Goal: Task Accomplishment & Management: Use online tool/utility

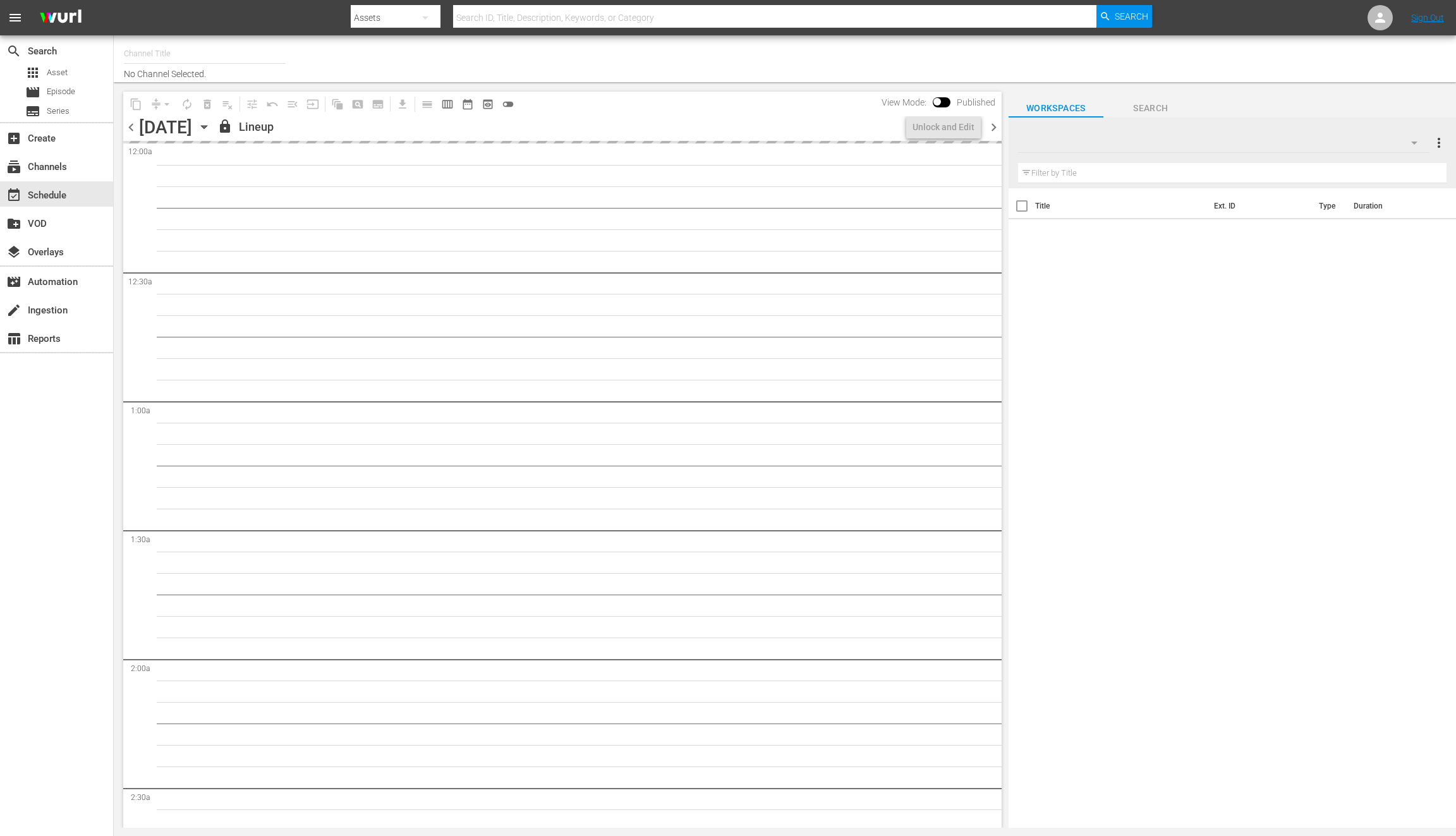
type input "LADbible (2030)"
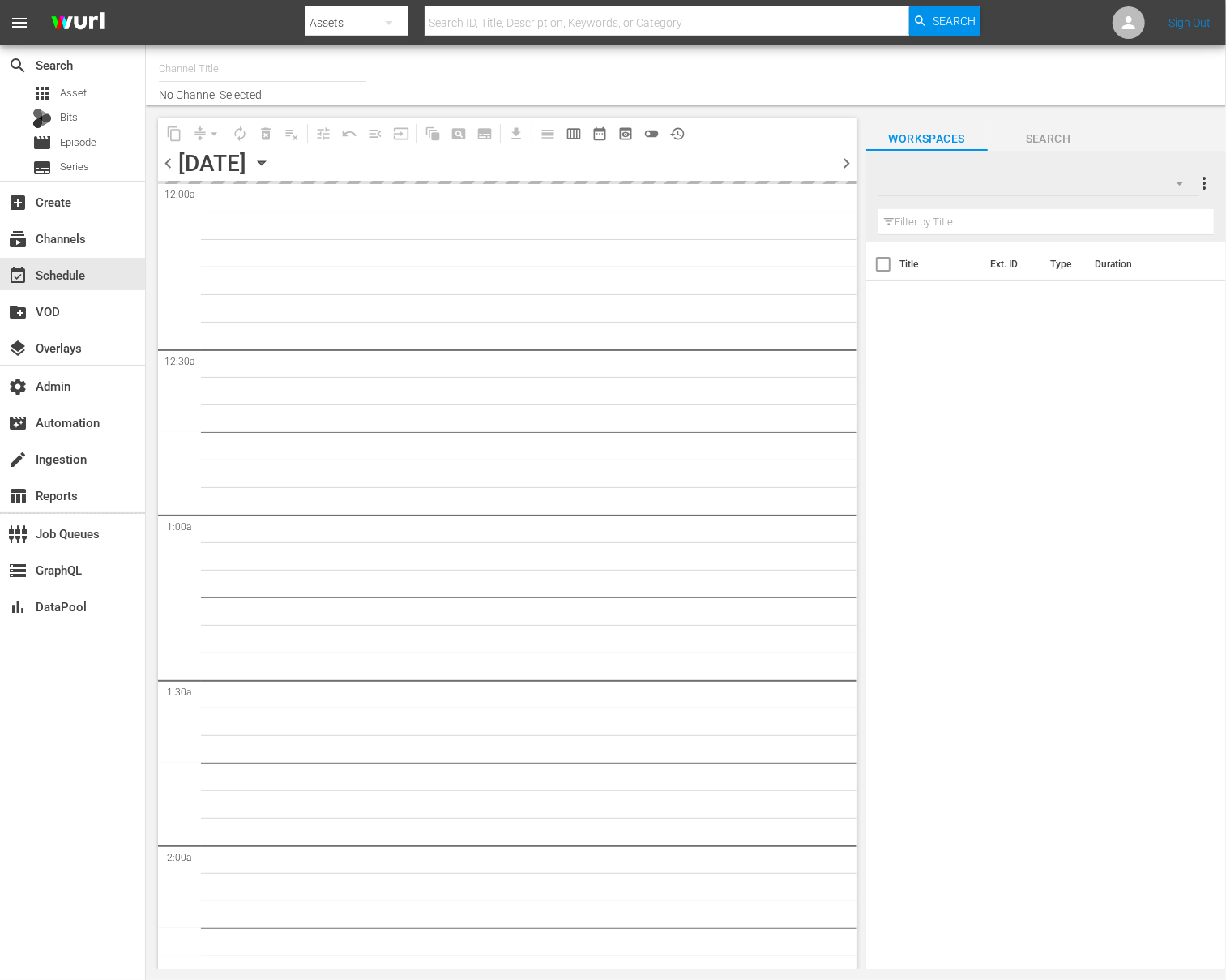
type input "Comedy & Shows (2060)"
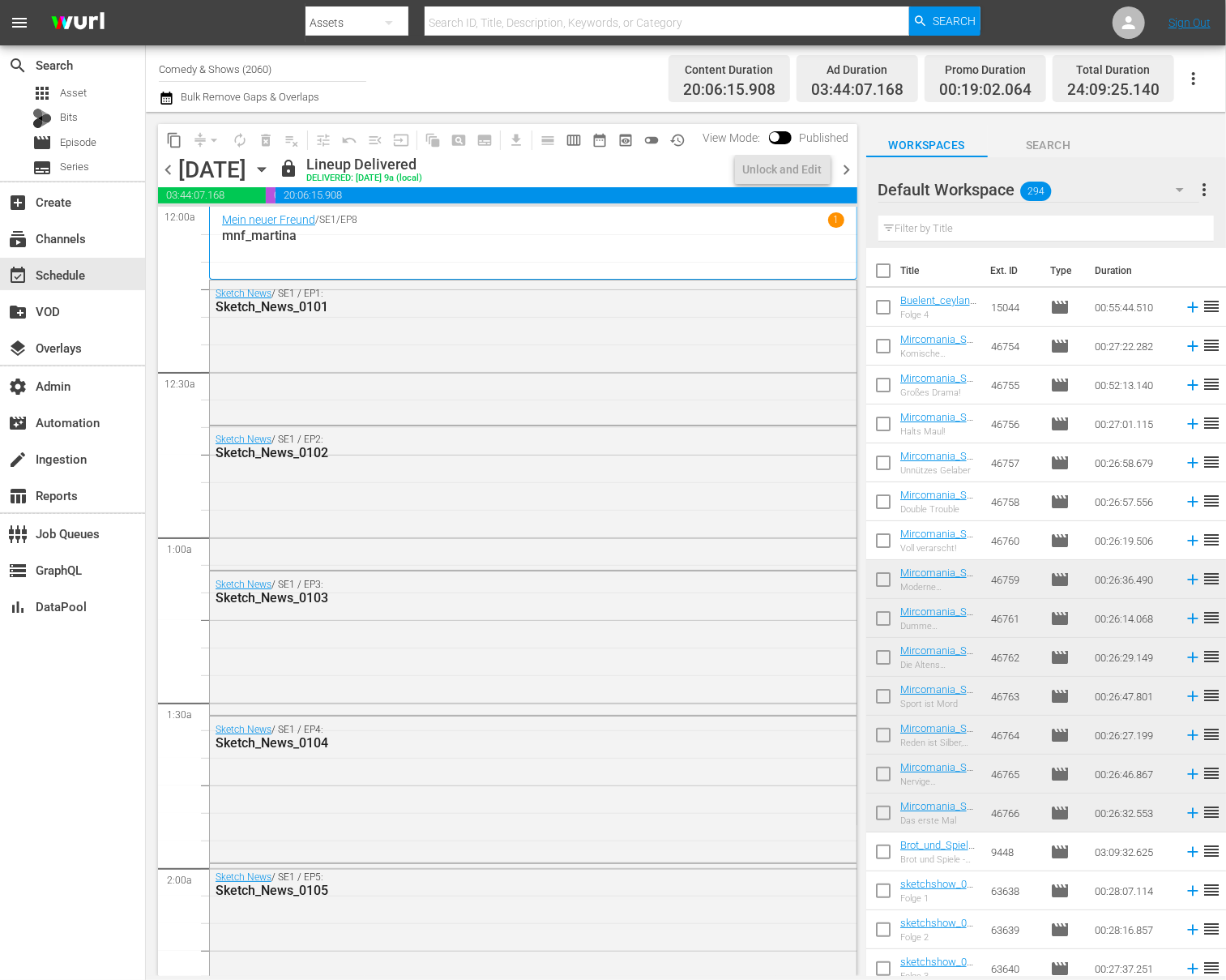
click at [848, 167] on span "chevron_right" at bounding box center [848, 169] width 21 height 21
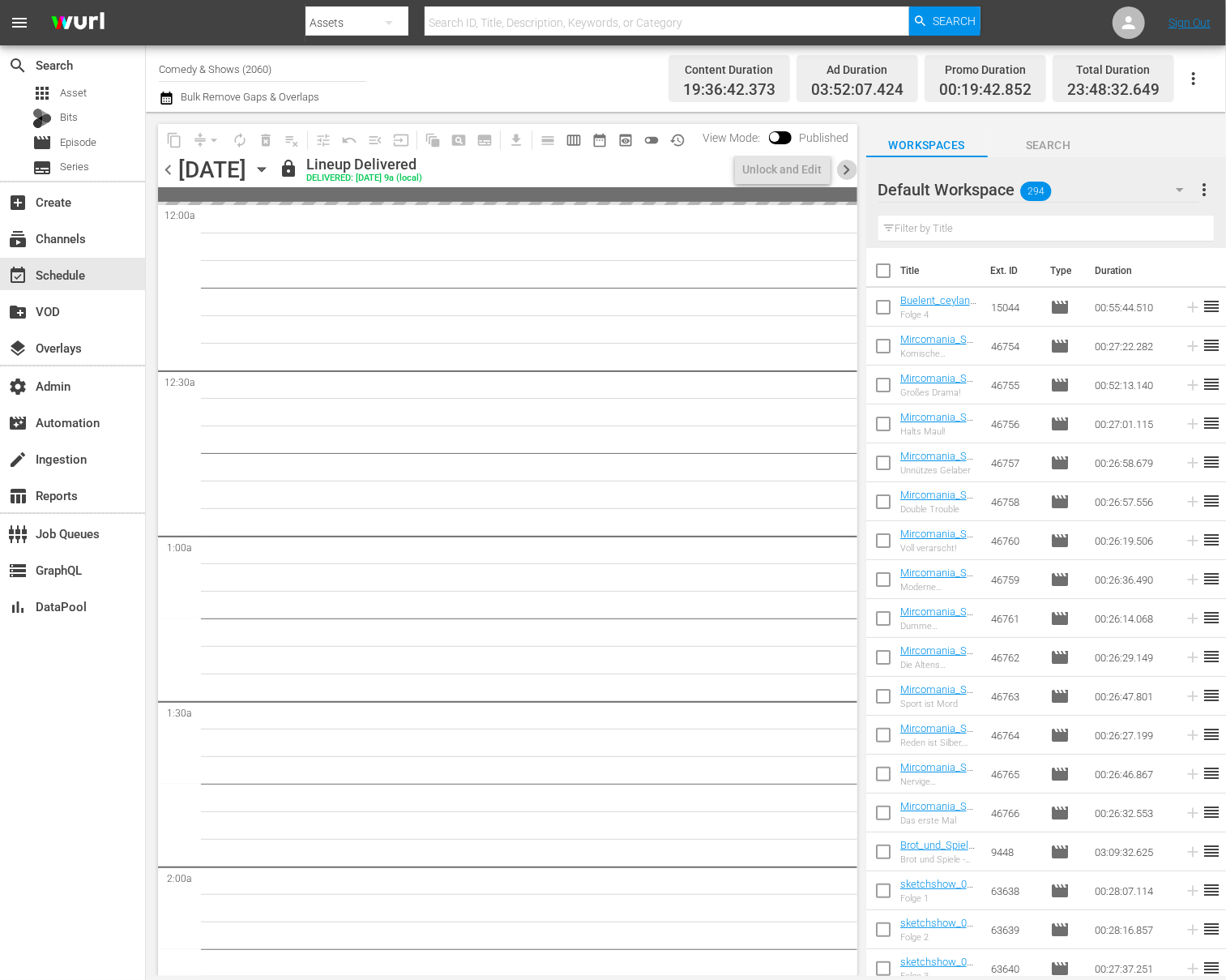
click at [850, 167] on span "chevron_right" at bounding box center [848, 169] width 21 height 21
click at [851, 167] on span "chevron_right" at bounding box center [848, 169] width 21 height 21
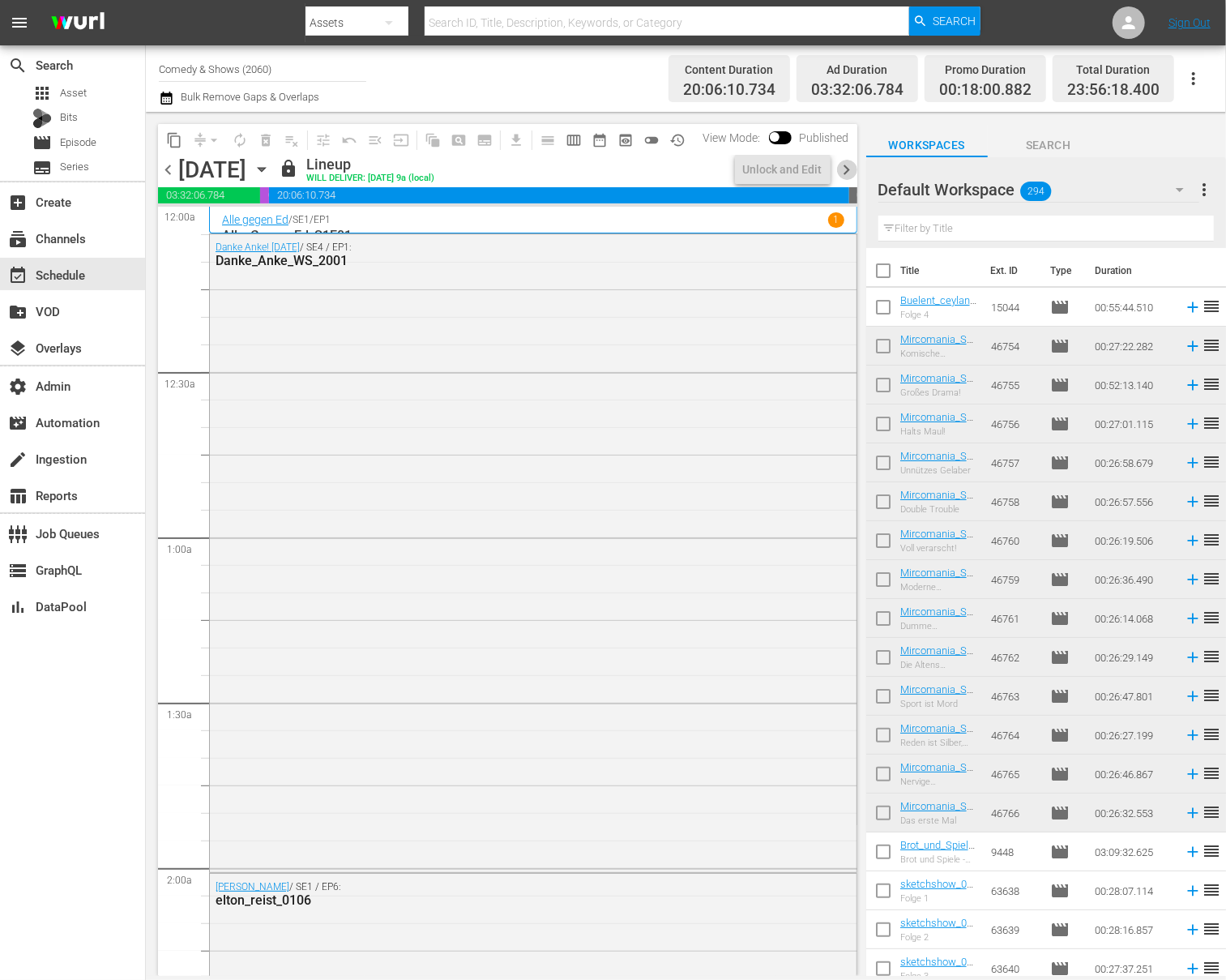
click at [851, 167] on span "chevron_right" at bounding box center [848, 169] width 21 height 21
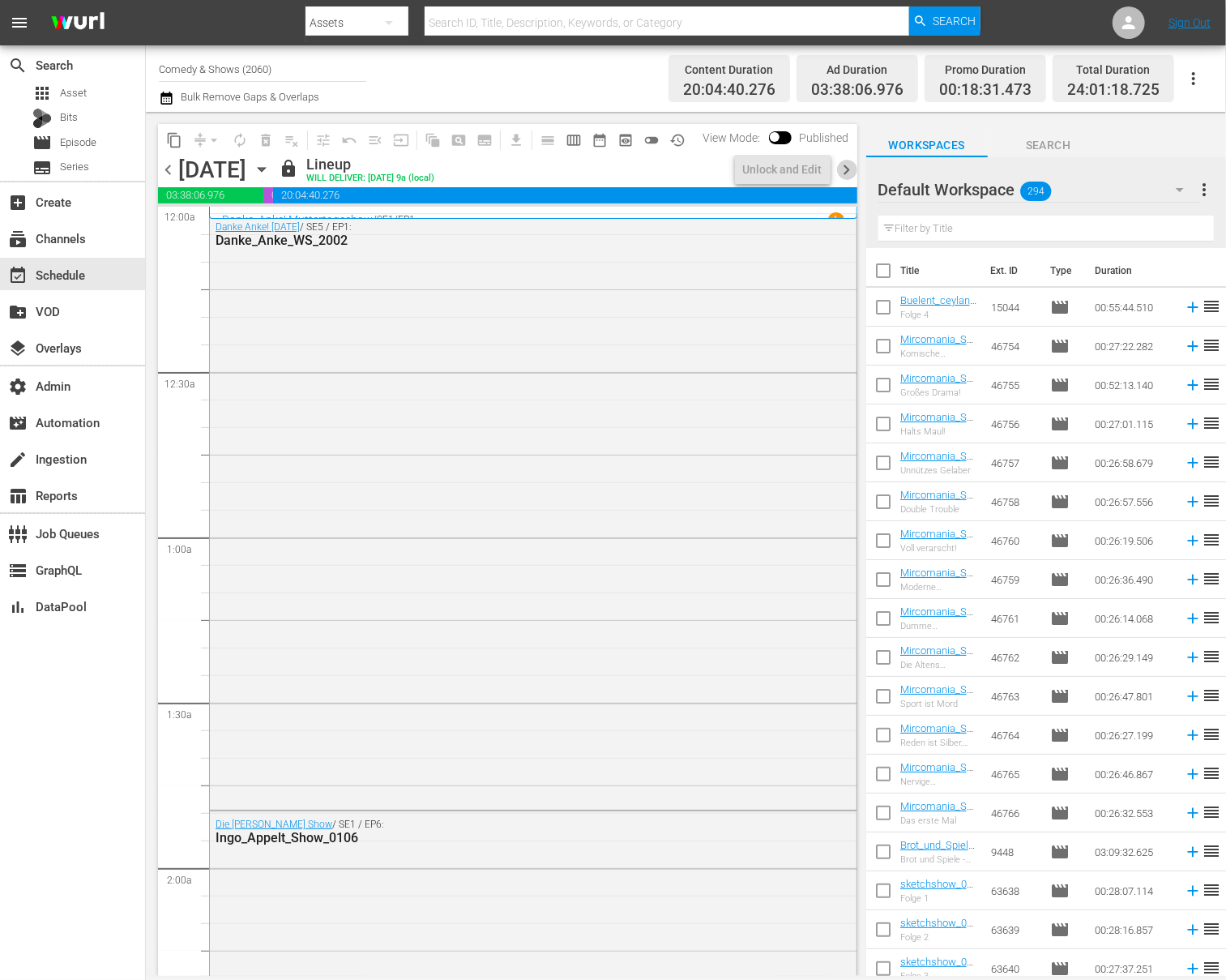
click at [851, 167] on span "chevron_right" at bounding box center [848, 169] width 21 height 21
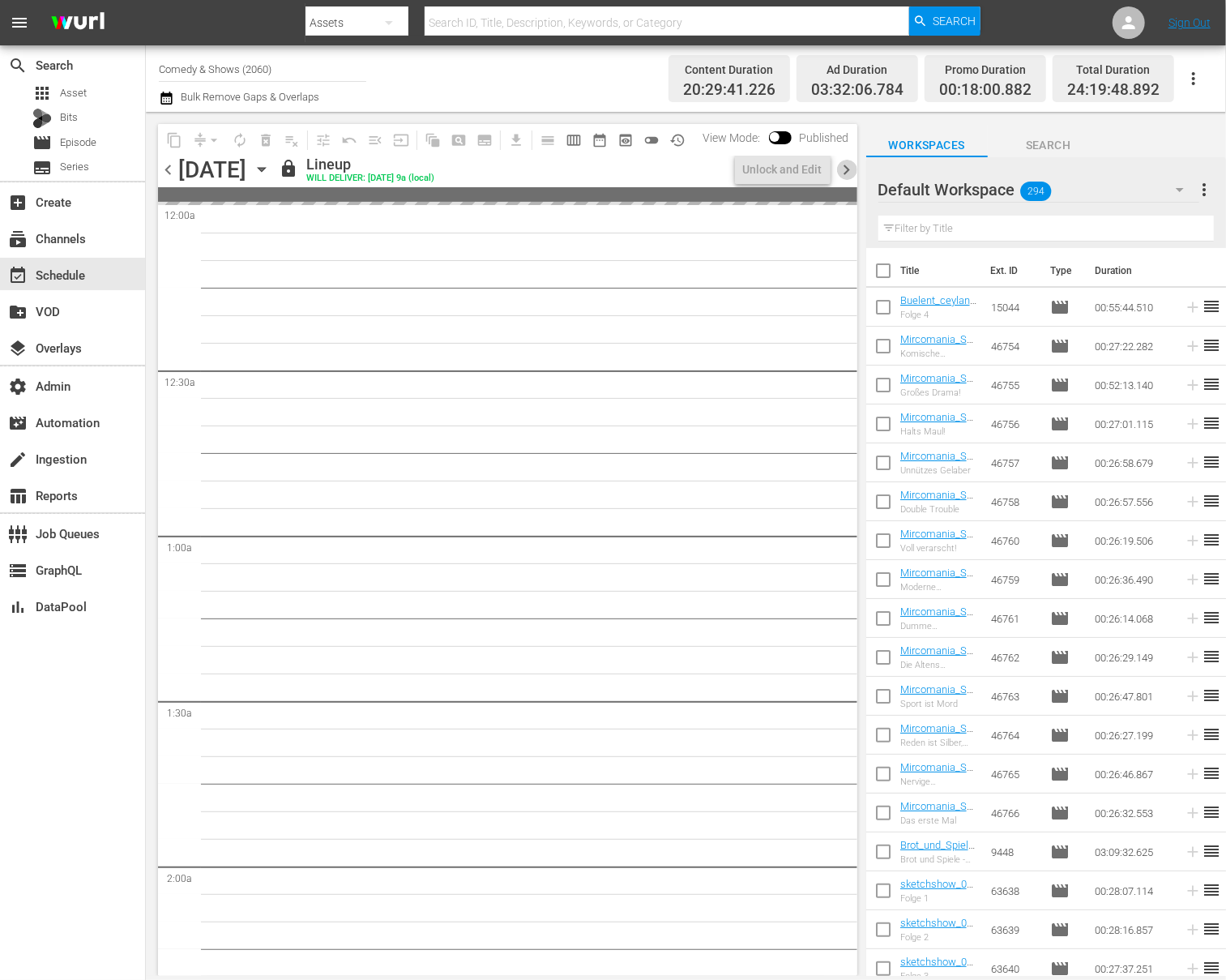
click at [851, 167] on span "chevron_right" at bounding box center [848, 169] width 21 height 21
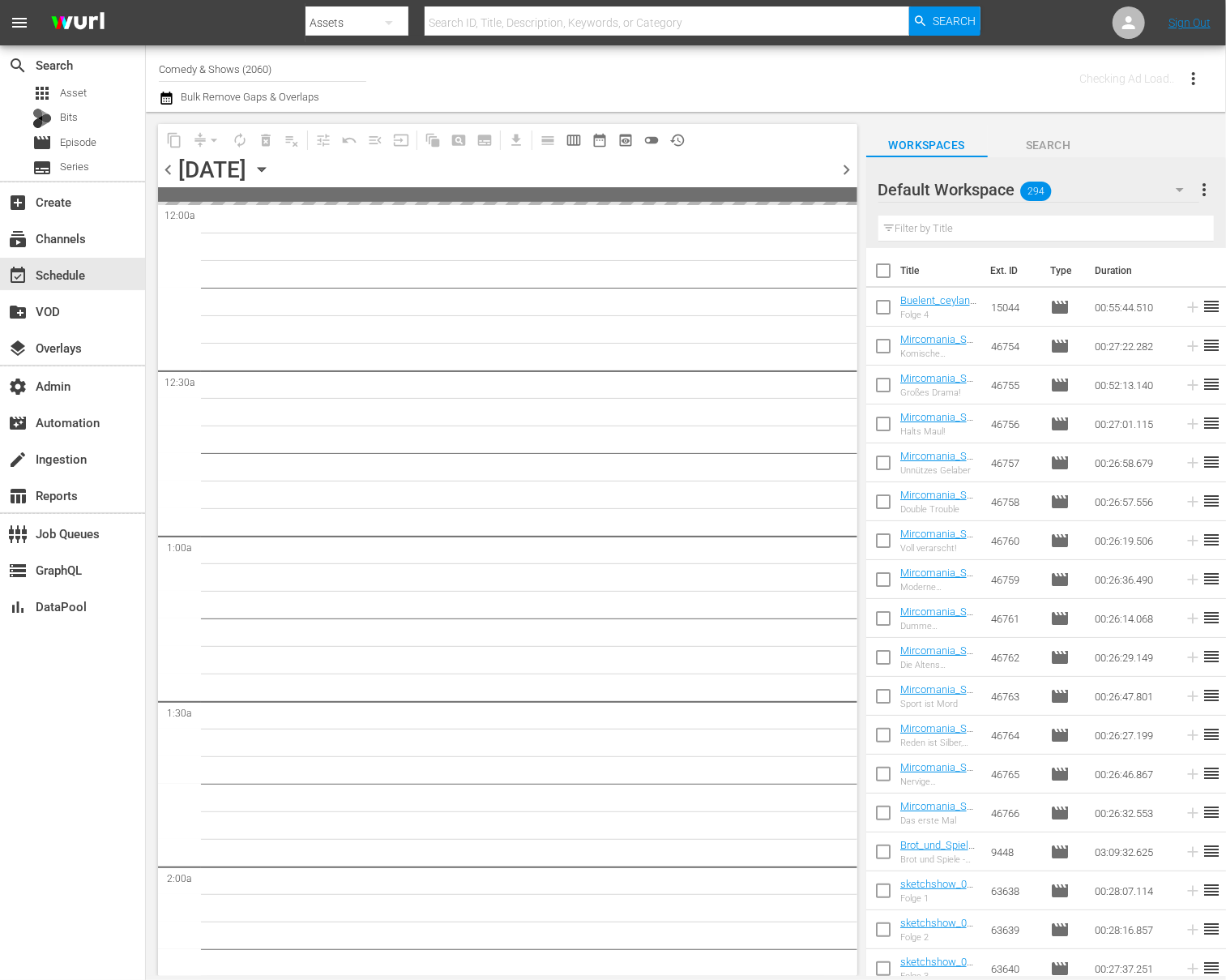
click at [851, 167] on span "chevron_right" at bounding box center [848, 169] width 21 height 21
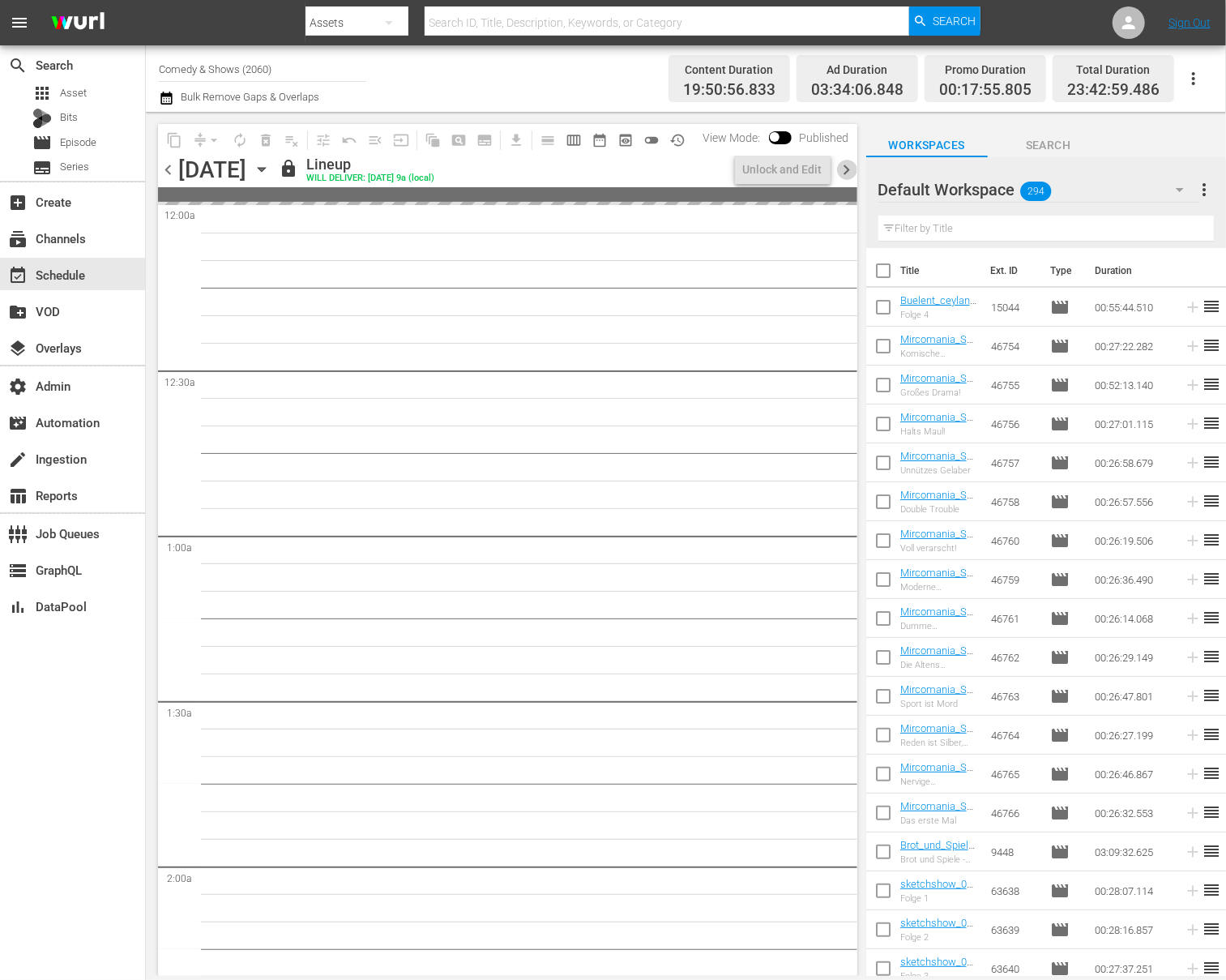
click at [851, 167] on span "chevron_right" at bounding box center [848, 169] width 21 height 21
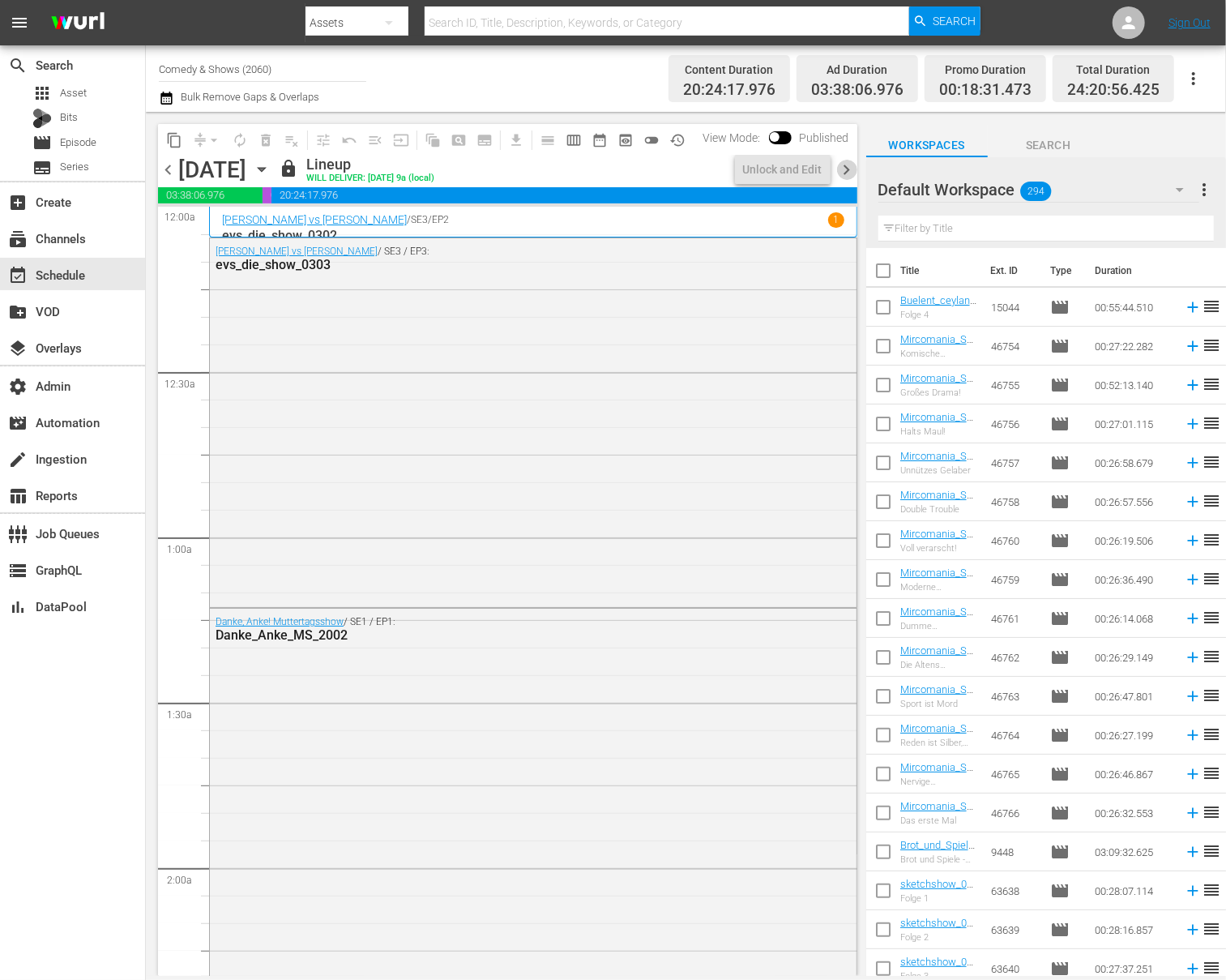
click at [851, 167] on span "chevron_right" at bounding box center [848, 169] width 21 height 21
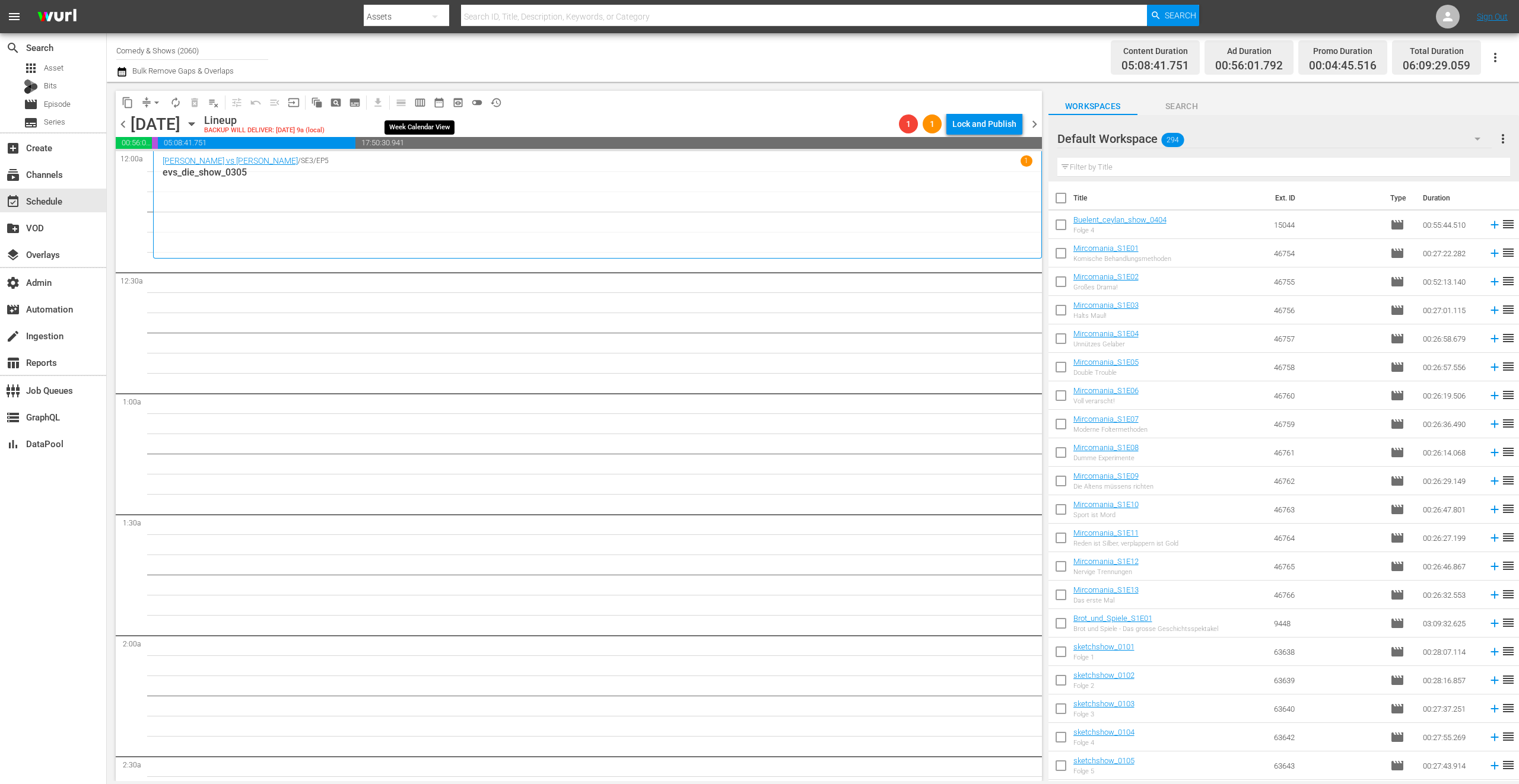
click at [423, 102] on span "calendar_view_week_outlined" at bounding box center [420, 102] width 12 height 12
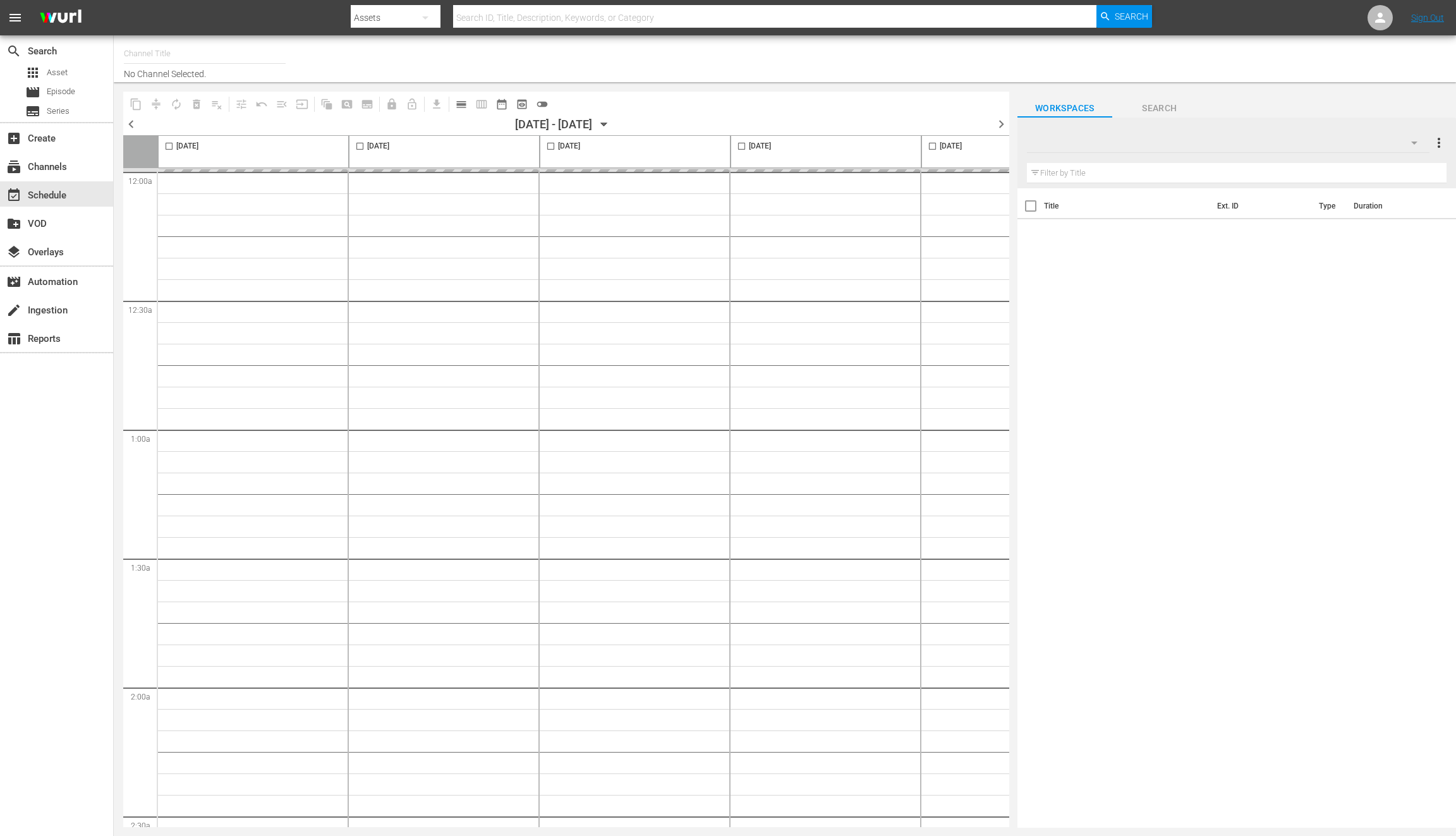
type input "LADbible (2030)"
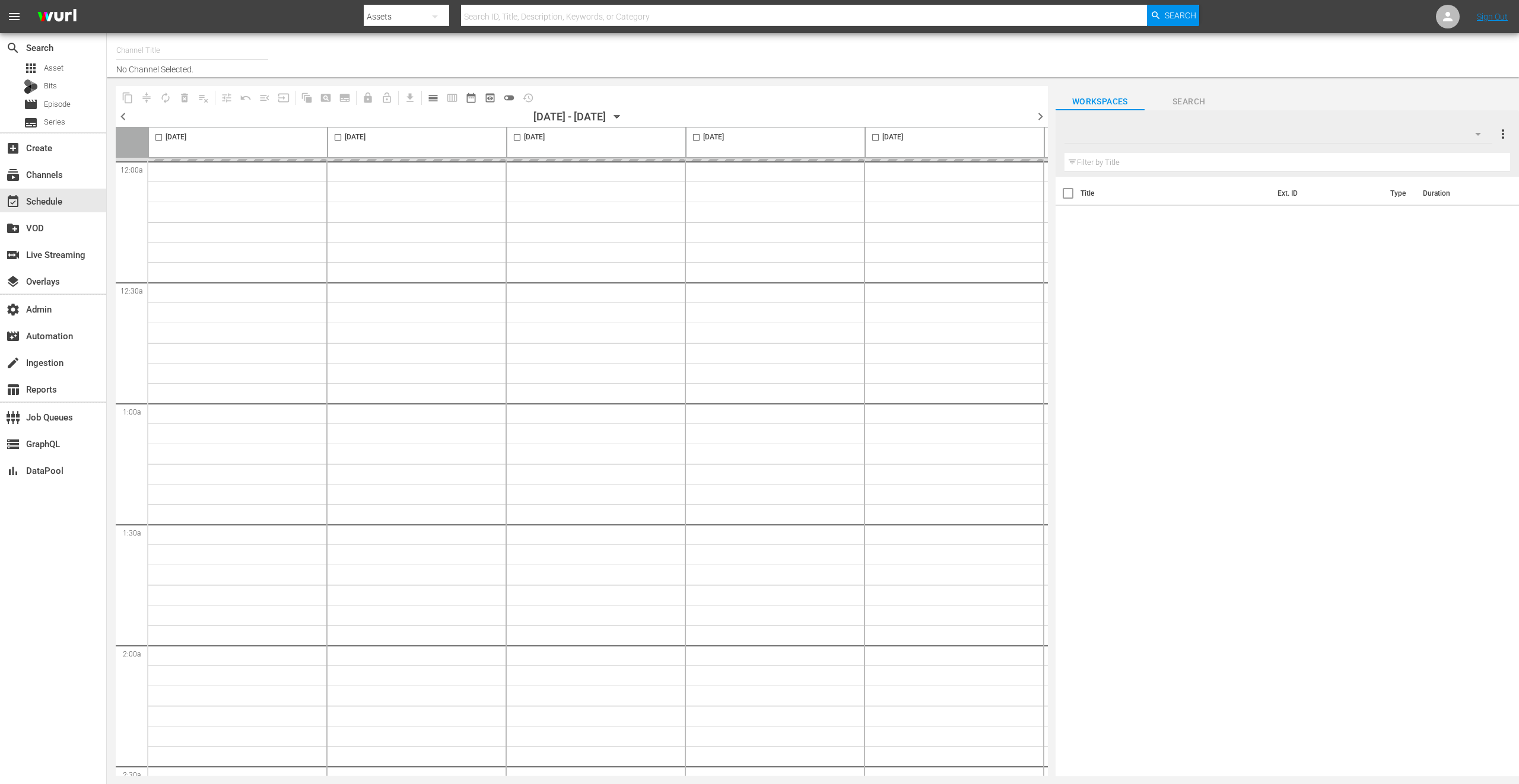
type input "RugbyPass TV (1872)"
